Goal: Task Accomplishment & Management: Use online tool/utility

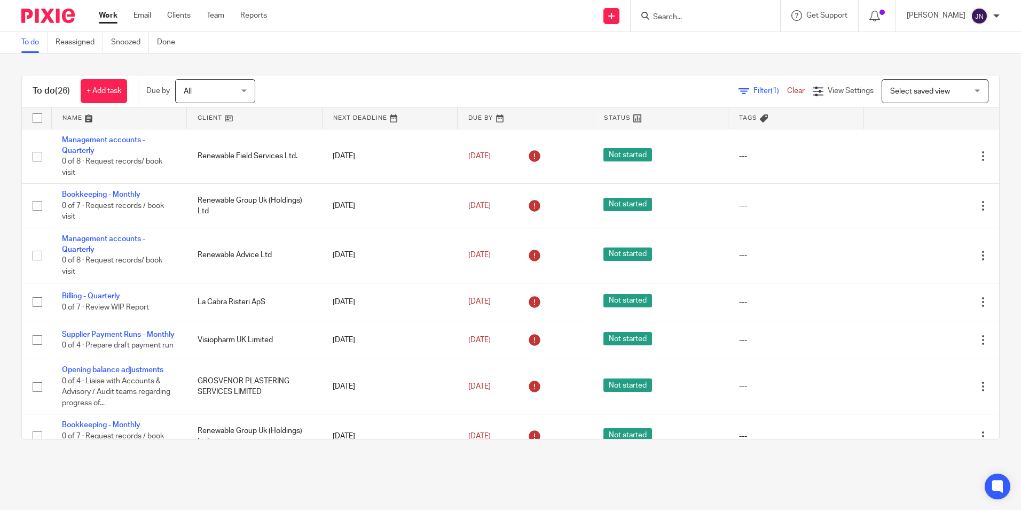
scroll to position [481, 0]
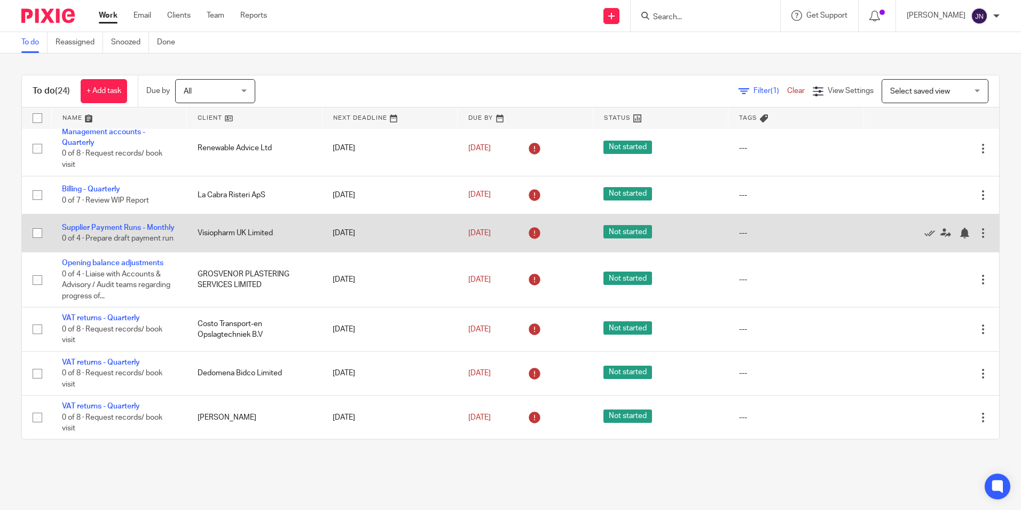
scroll to position [160, 0]
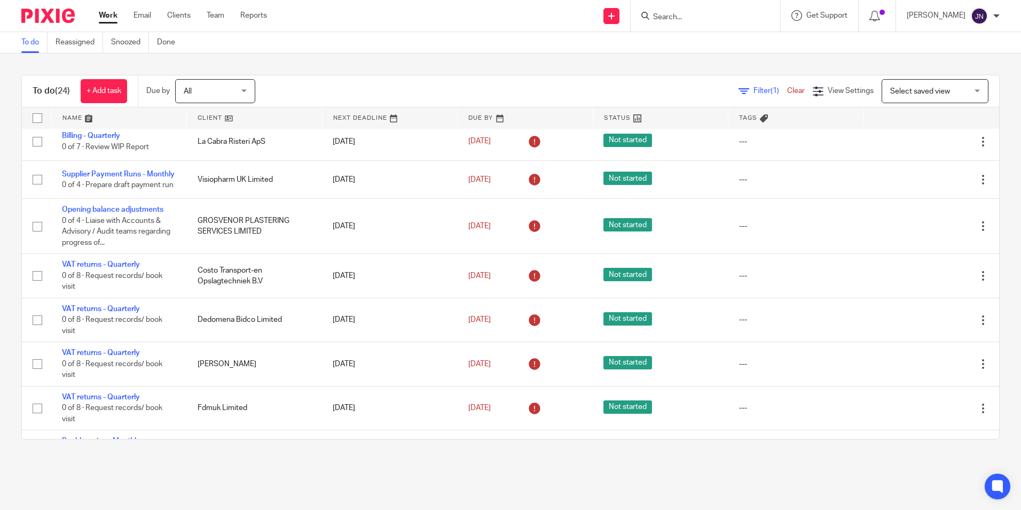
click at [89, 119] on link at bounding box center [119, 117] width 135 height 21
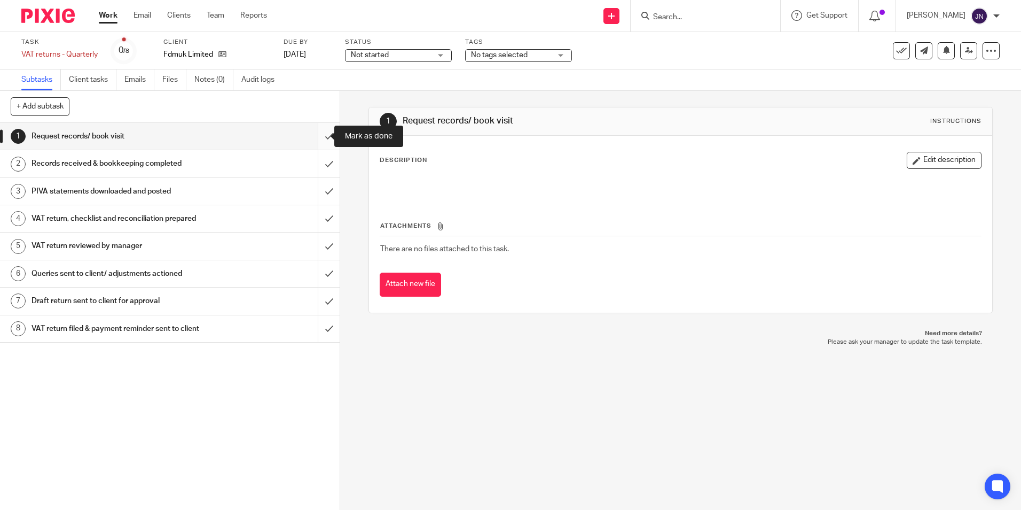
click at [313, 134] on input "submit" at bounding box center [170, 136] width 340 height 27
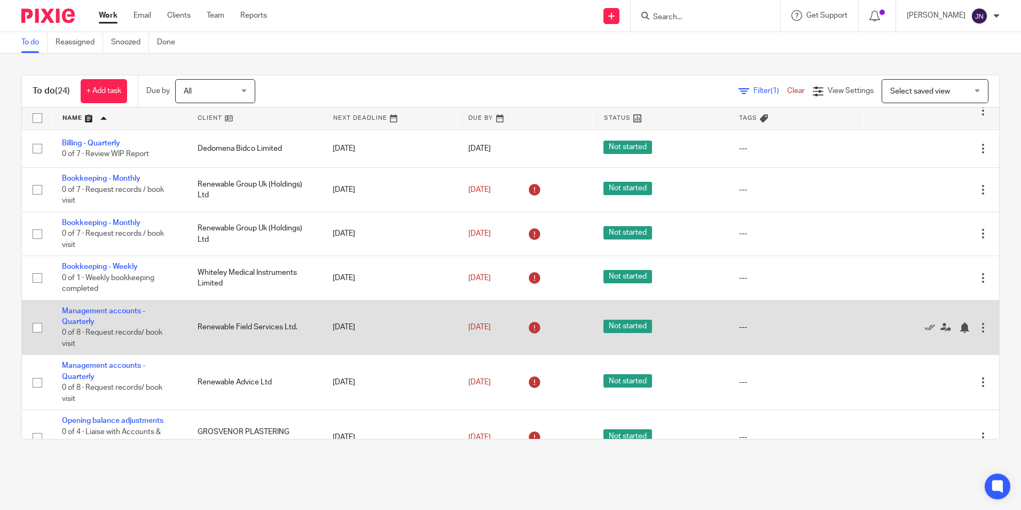
scroll to position [321, 0]
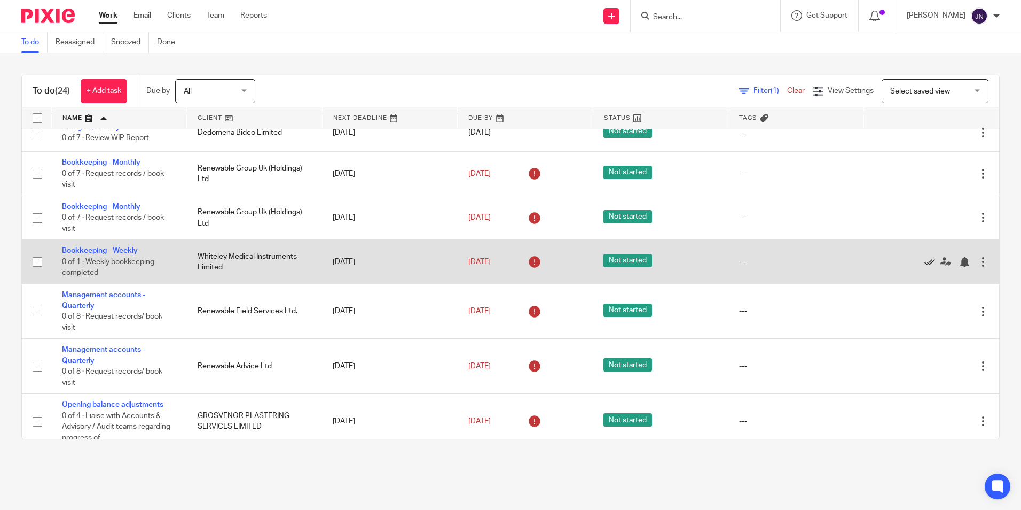
click at [925, 266] on icon at bounding box center [930, 261] width 11 height 11
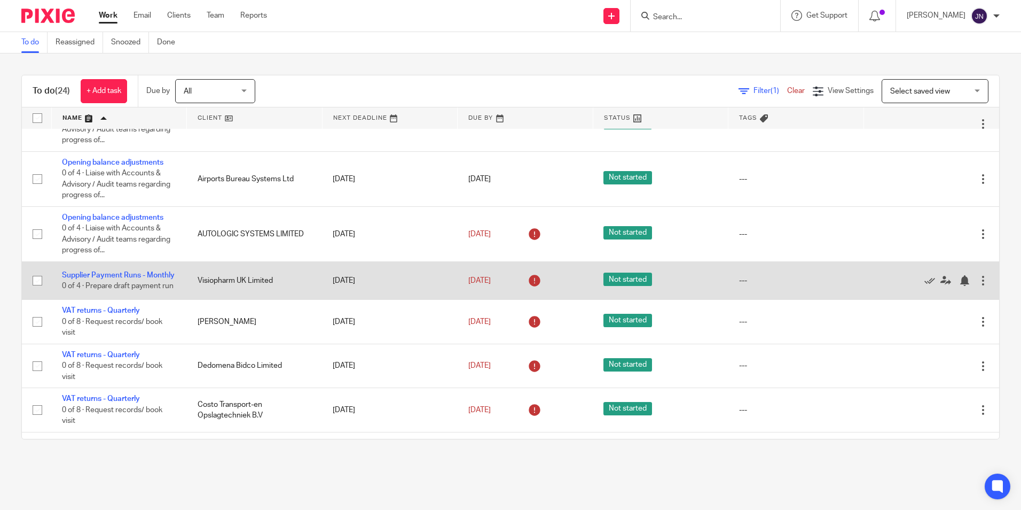
scroll to position [694, 0]
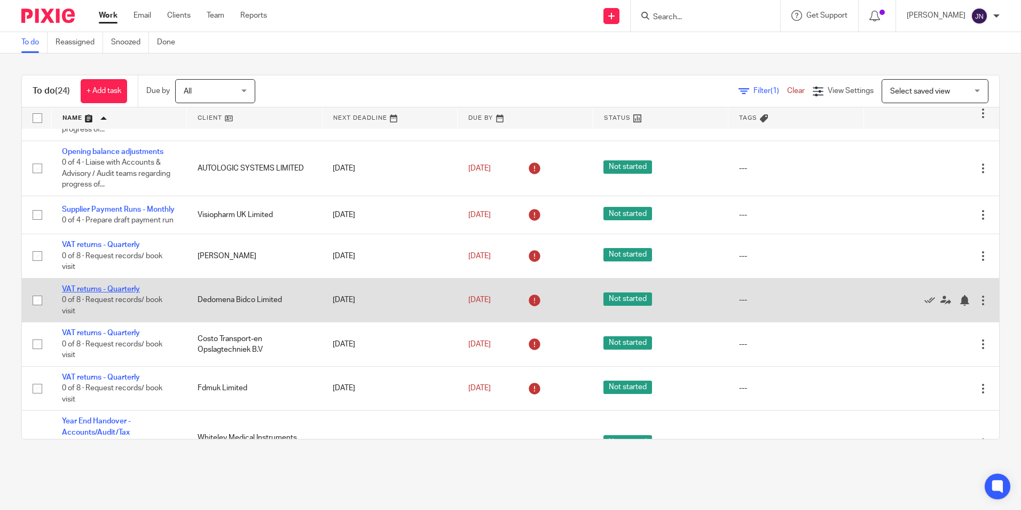
drag, startPoint x: 124, startPoint y: 301, endPoint x: 71, endPoint y: 307, distance: 53.7
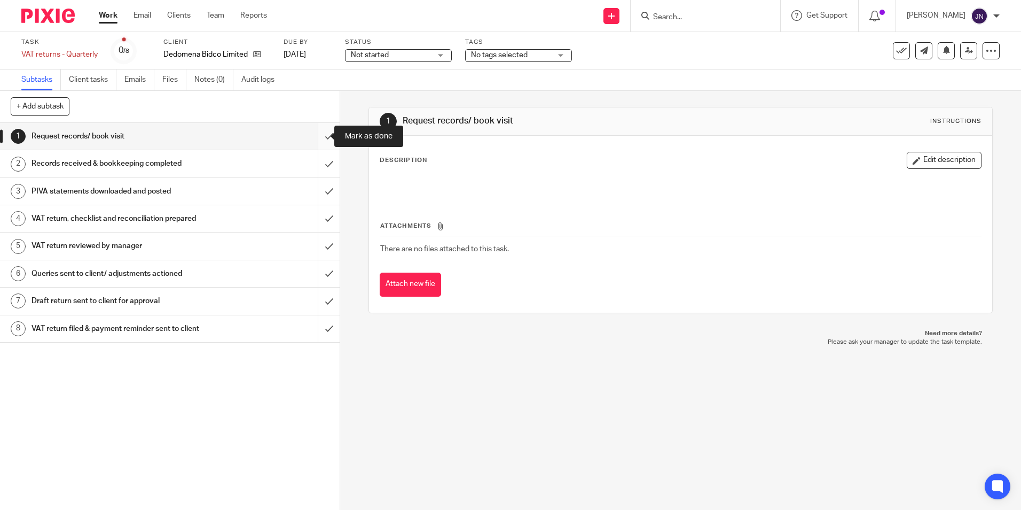
click at [310, 140] on input "submit" at bounding box center [170, 136] width 340 height 27
click at [313, 135] on input "submit" at bounding box center [170, 136] width 340 height 27
click at [321, 143] on input "submit" at bounding box center [170, 136] width 340 height 27
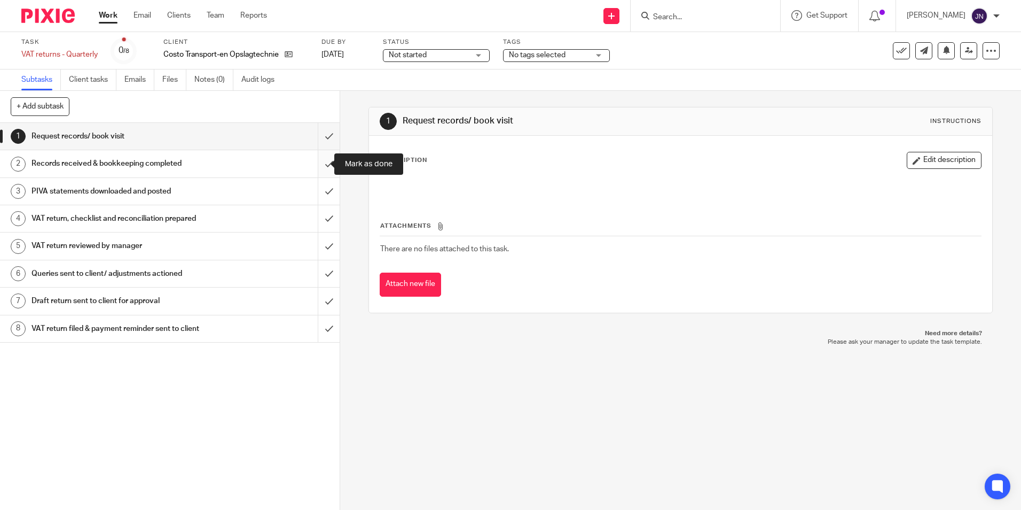
click at [321, 159] on input "submit" at bounding box center [170, 163] width 340 height 27
